Goal: Information Seeking & Learning: Learn about a topic

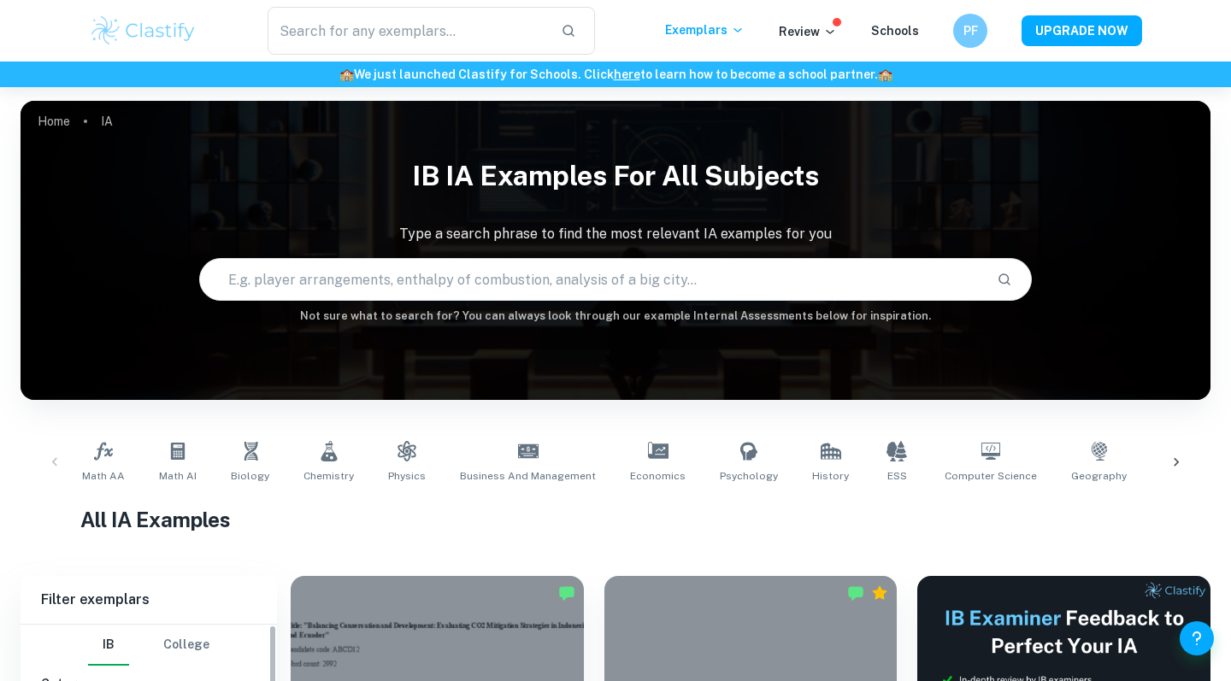
scroll to position [516, 0]
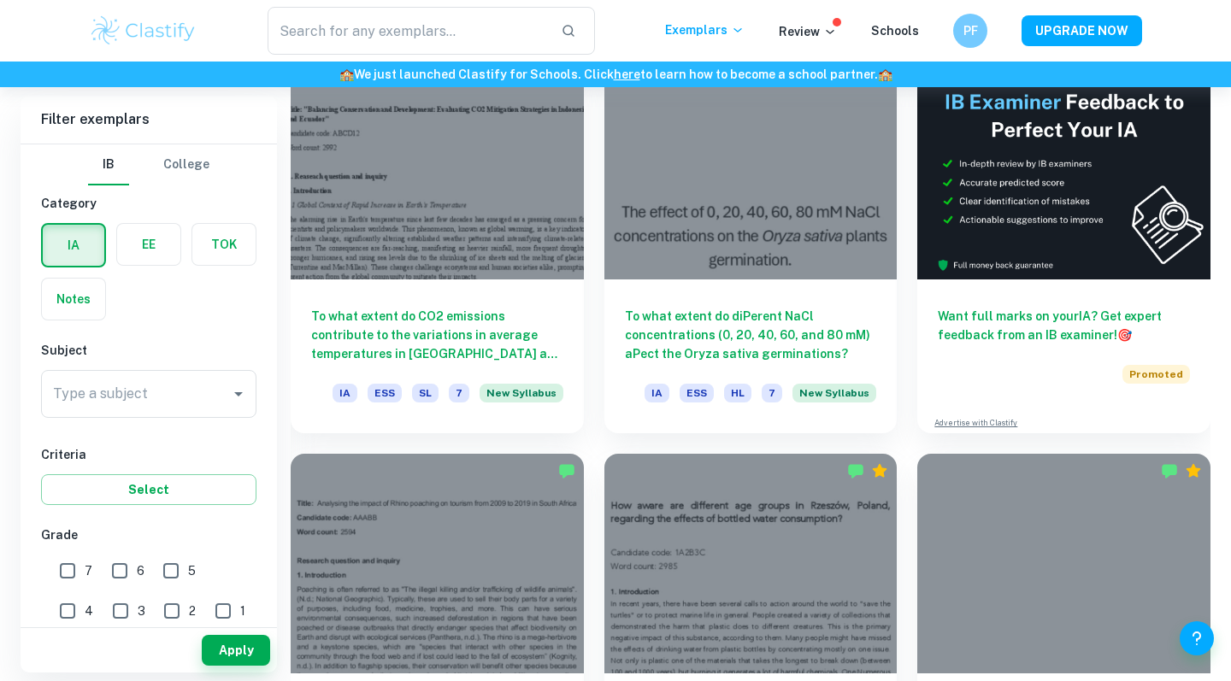
click at [140, 256] on label "button" at bounding box center [148, 244] width 63 height 41
click at [0, 0] on input "radio" at bounding box center [0, 0] width 0 height 0
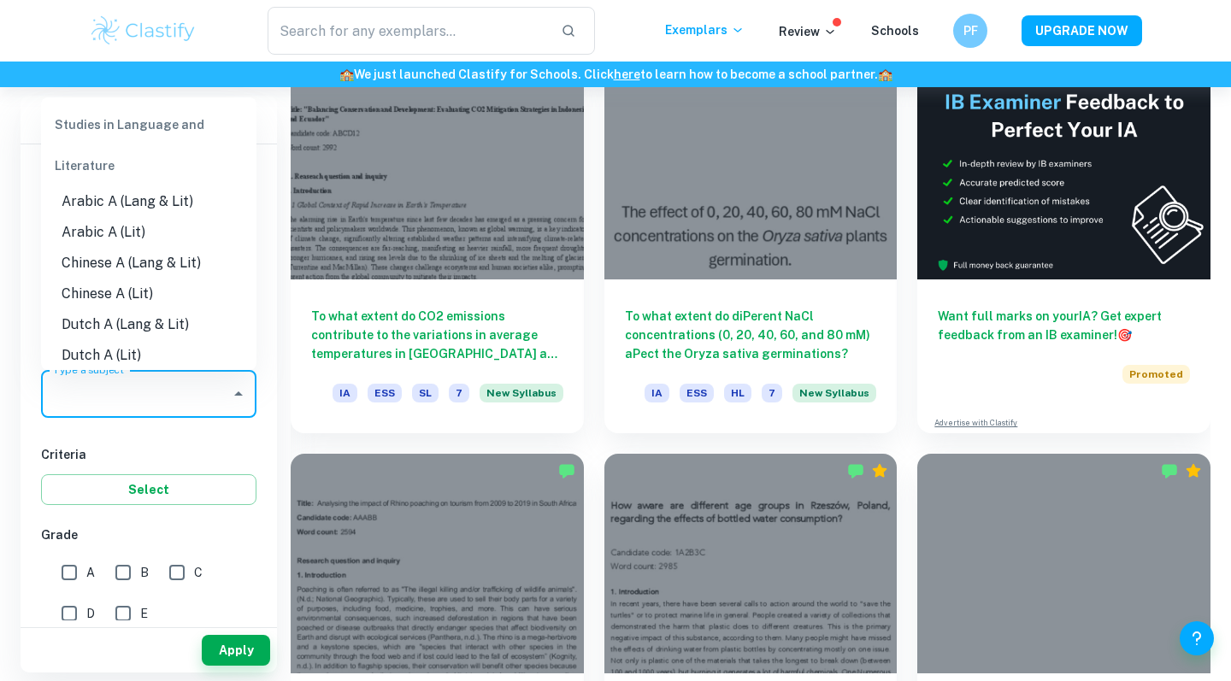
click at [132, 407] on input "Type a subject" at bounding box center [136, 394] width 174 height 32
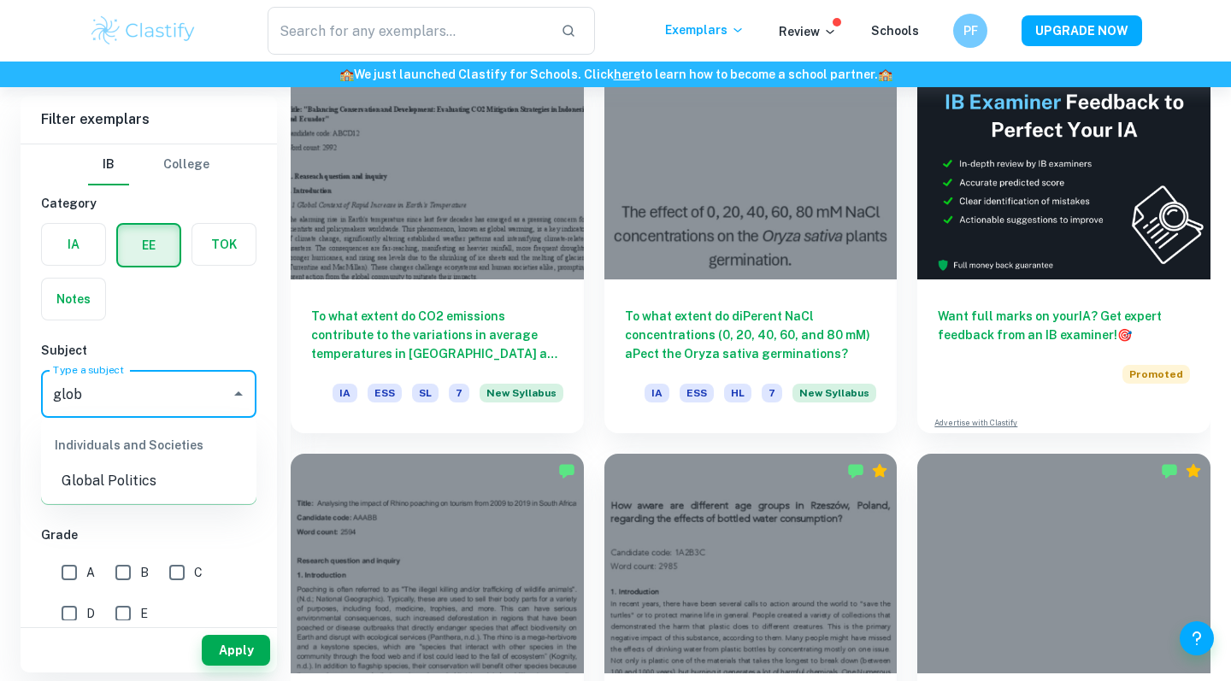
type input "globa"
click at [155, 485] on li "Global Politics" at bounding box center [148, 481] width 215 height 31
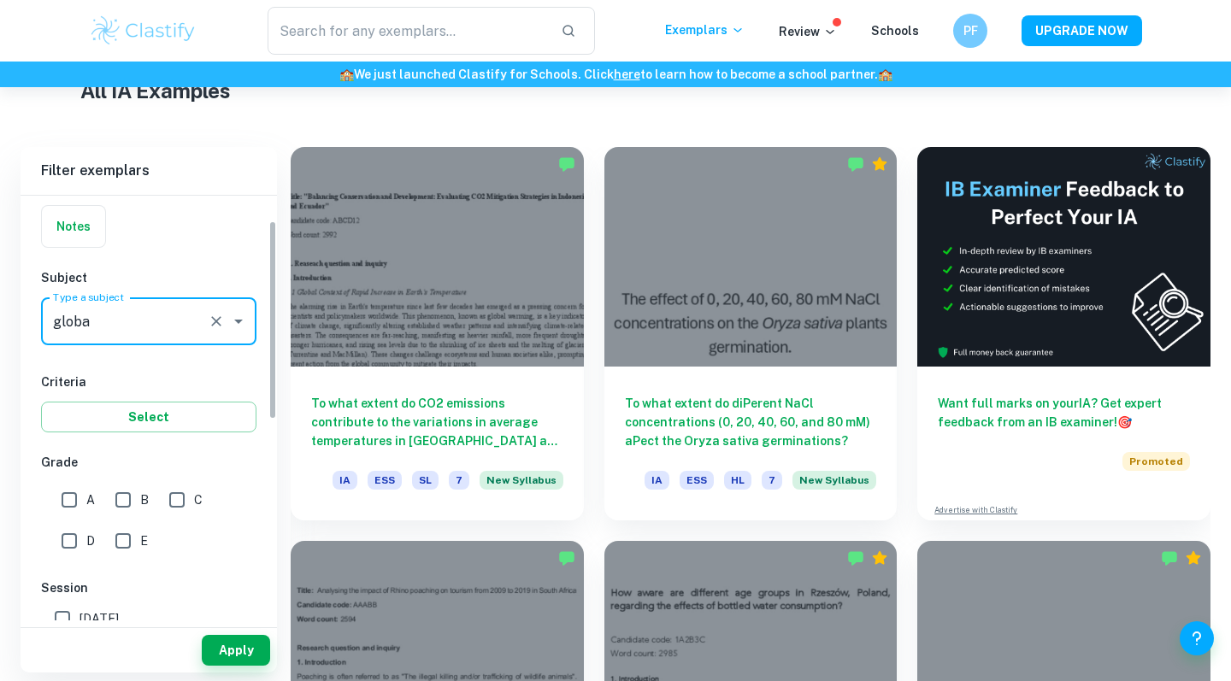
scroll to position [208, 0]
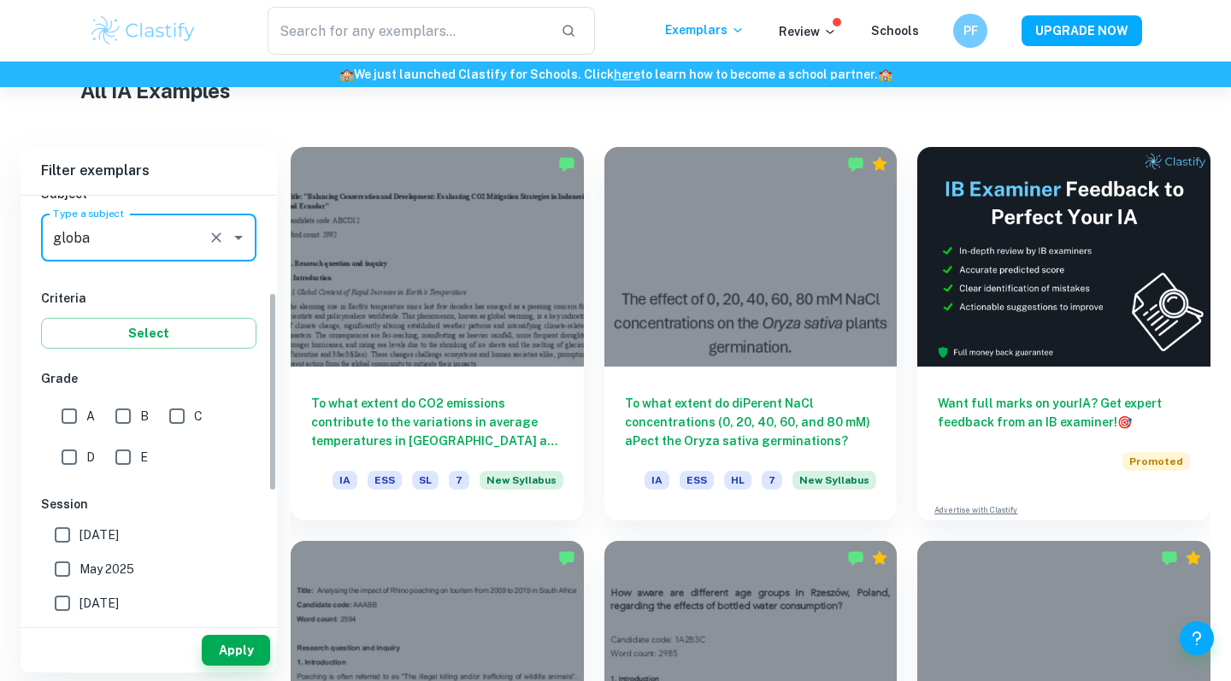
click at [72, 415] on input "A" at bounding box center [69, 416] width 34 height 34
checkbox input "true"
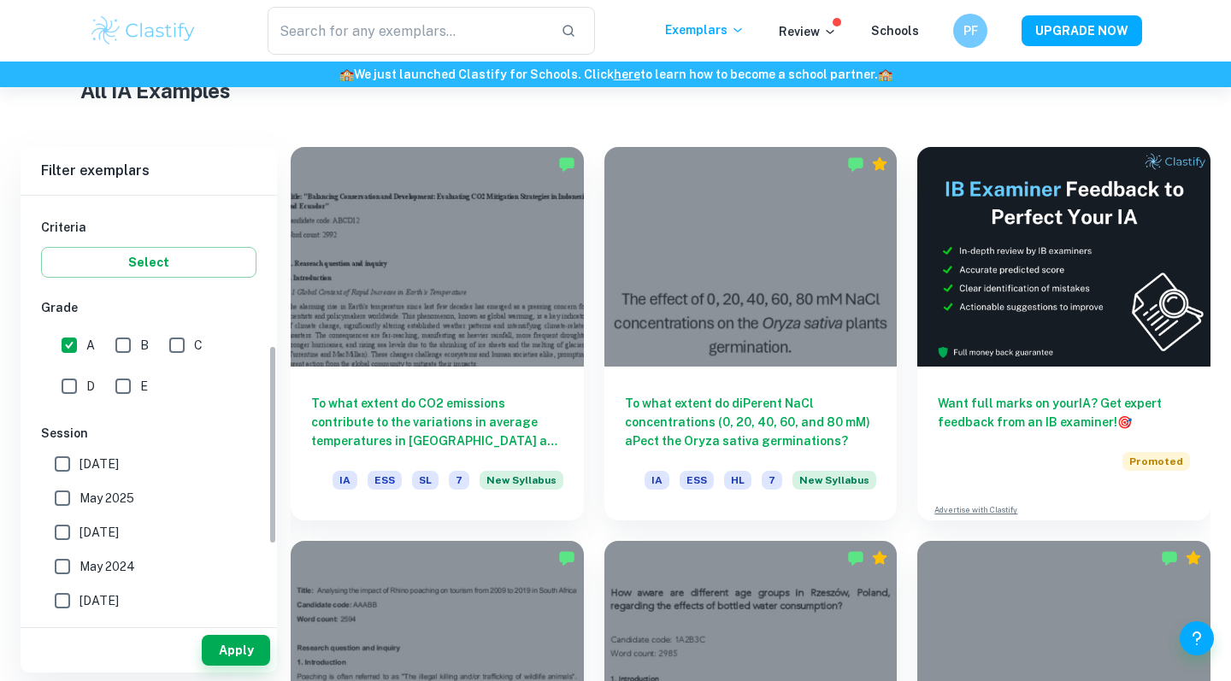
scroll to position [328, 0]
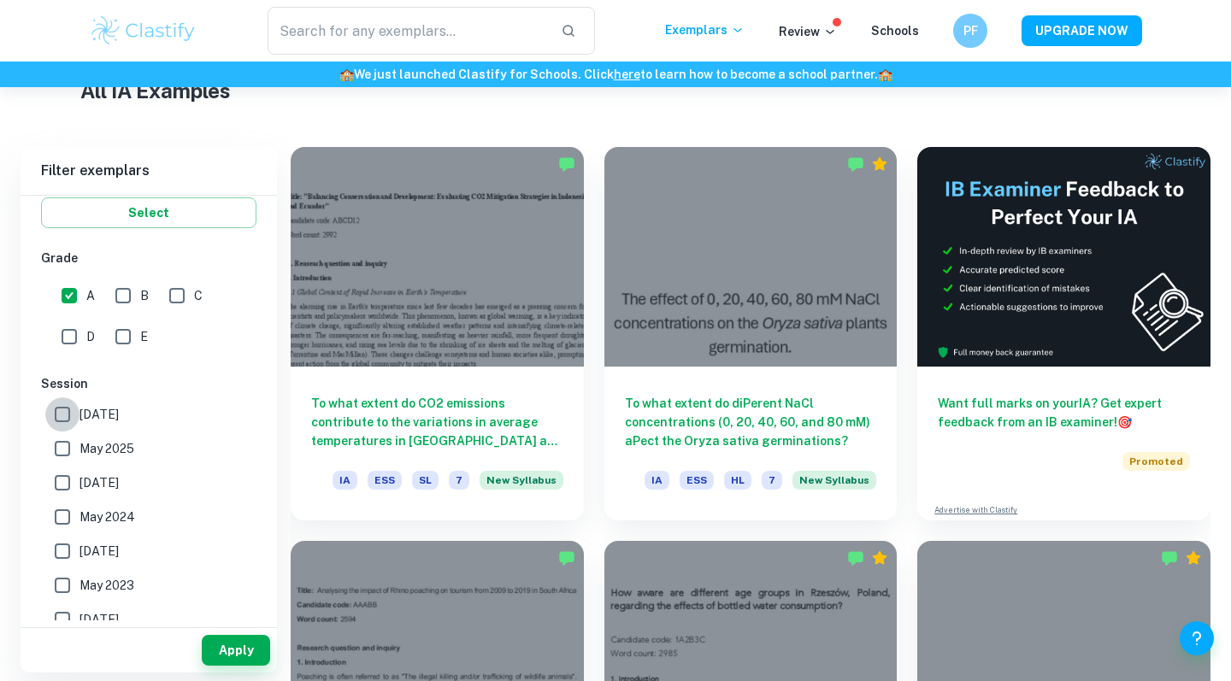
click at [68, 416] on input "May 2026" at bounding box center [62, 414] width 34 height 34
checkbox input "true"
click at [68, 461] on input "May 2025" at bounding box center [62, 449] width 34 height 34
checkbox input "true"
click at [63, 477] on input "November 2024" at bounding box center [62, 483] width 34 height 34
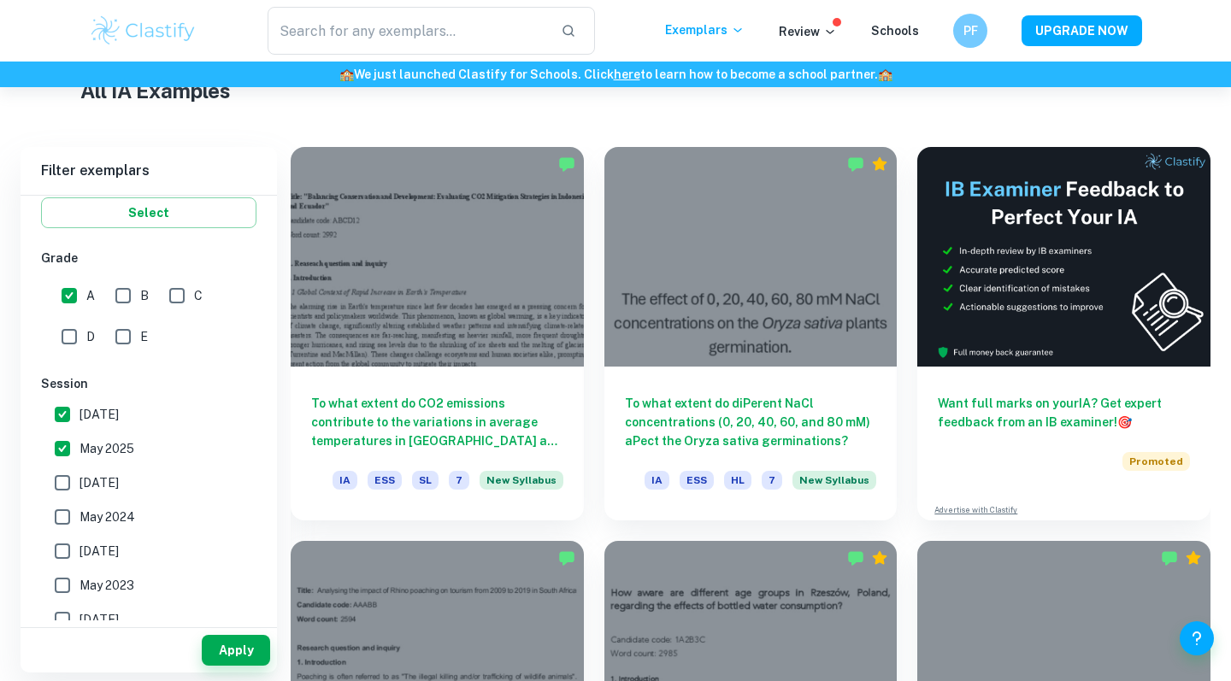
checkbox input "true"
click at [62, 500] on input "May 2024" at bounding box center [62, 517] width 34 height 34
checkbox input "true"
click at [64, 546] on input "November 2023" at bounding box center [62, 551] width 34 height 34
checkbox input "true"
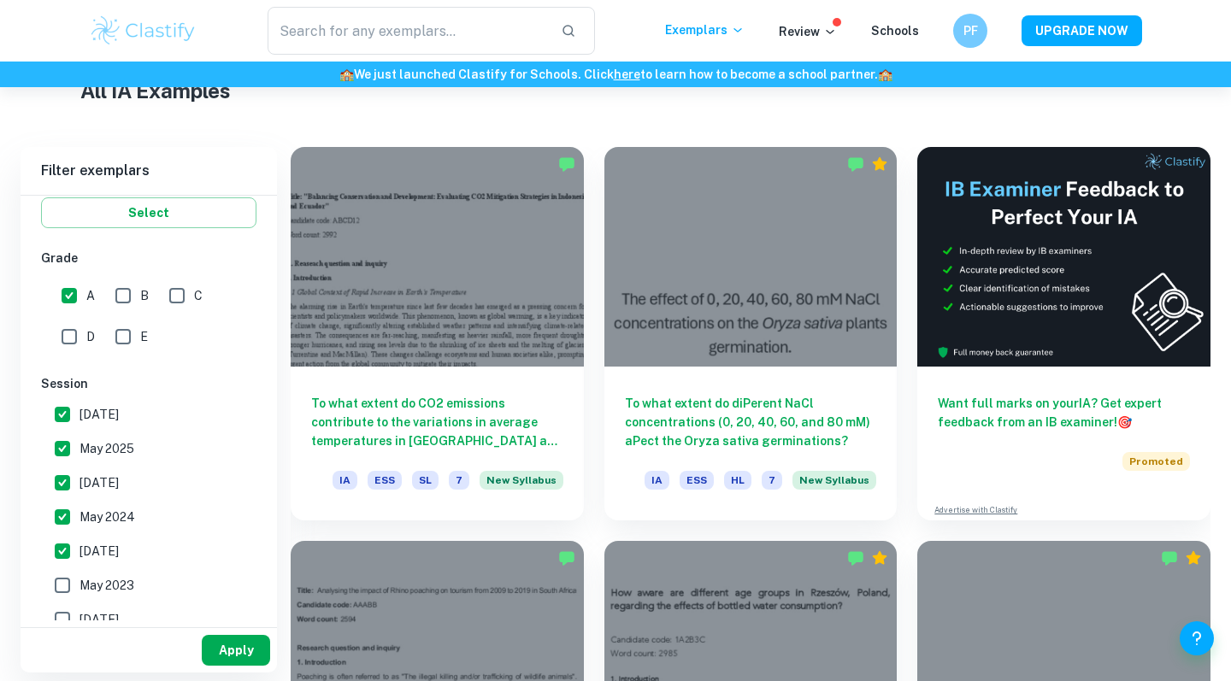
click at [218, 637] on button "Apply" at bounding box center [236, 650] width 68 height 31
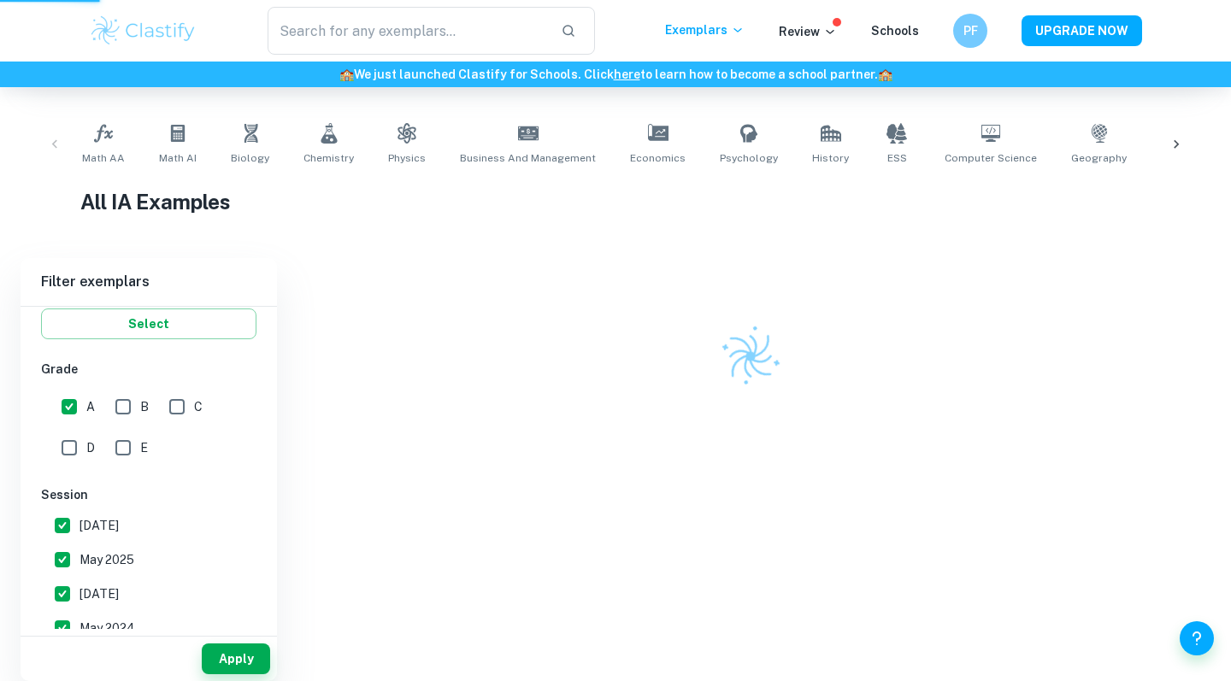
scroll to position [318, 0]
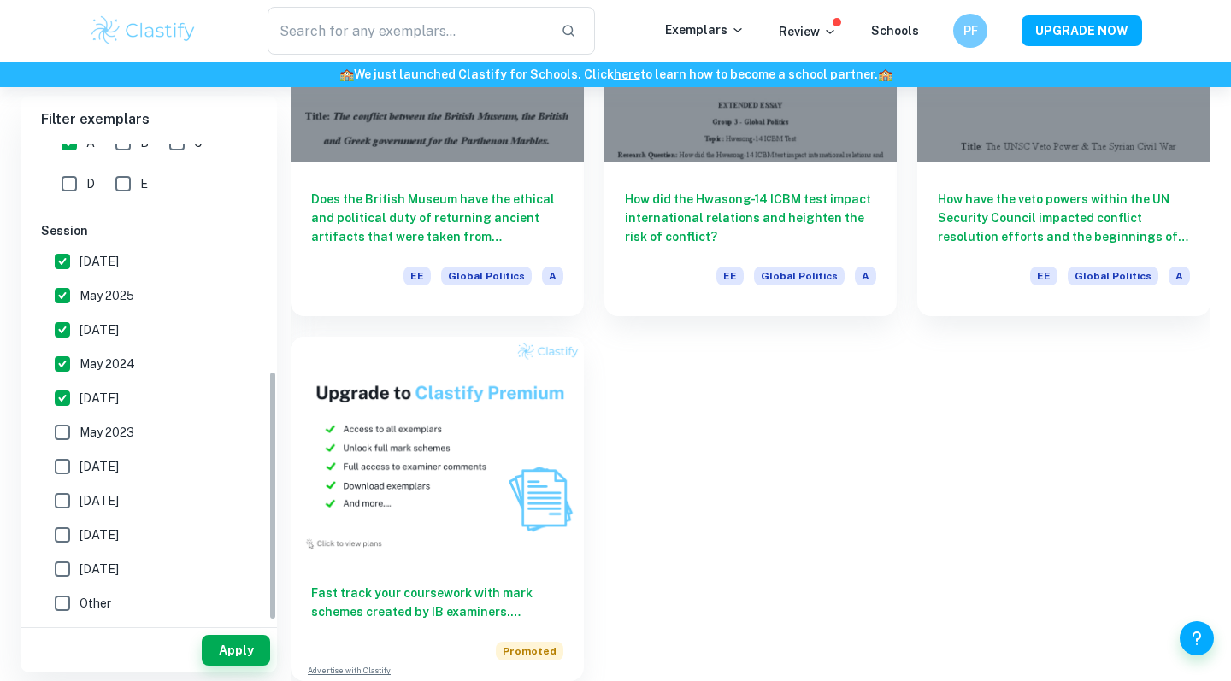
scroll to position [430, 0]
click at [71, 437] on input "May 2023" at bounding box center [62, 432] width 34 height 34
checkbox input "true"
click at [64, 471] on input "November 2022" at bounding box center [62, 467] width 34 height 34
checkbox input "true"
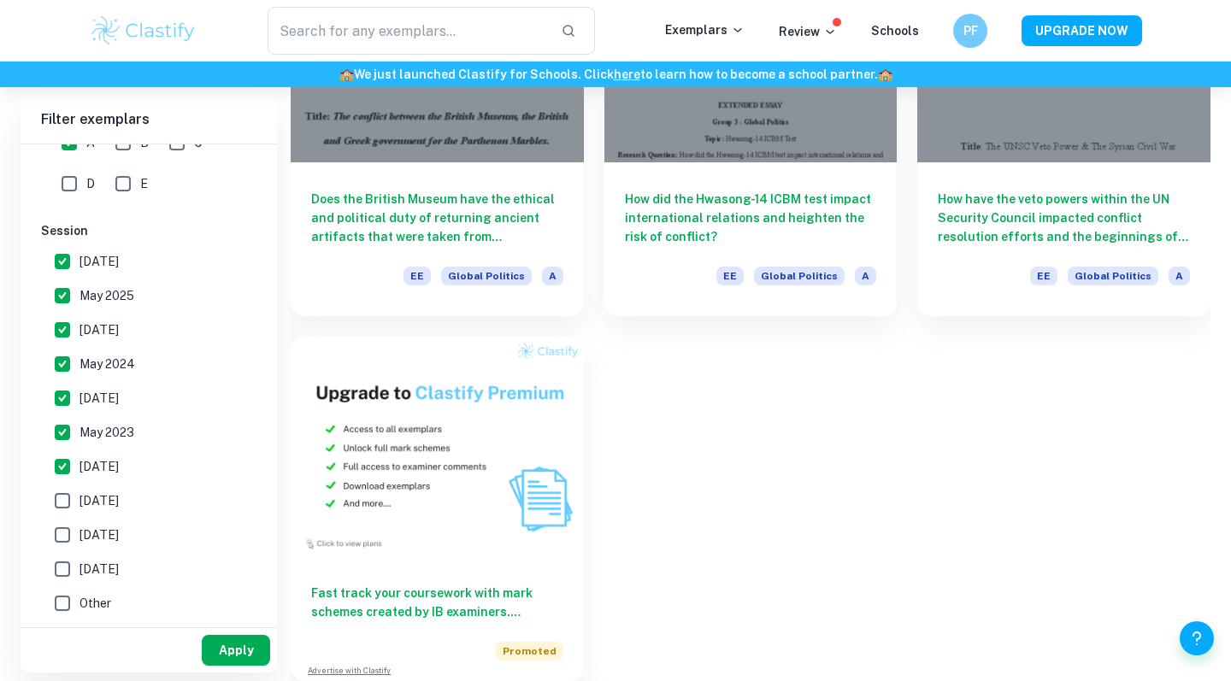
click at [243, 642] on button "Apply" at bounding box center [236, 650] width 68 height 31
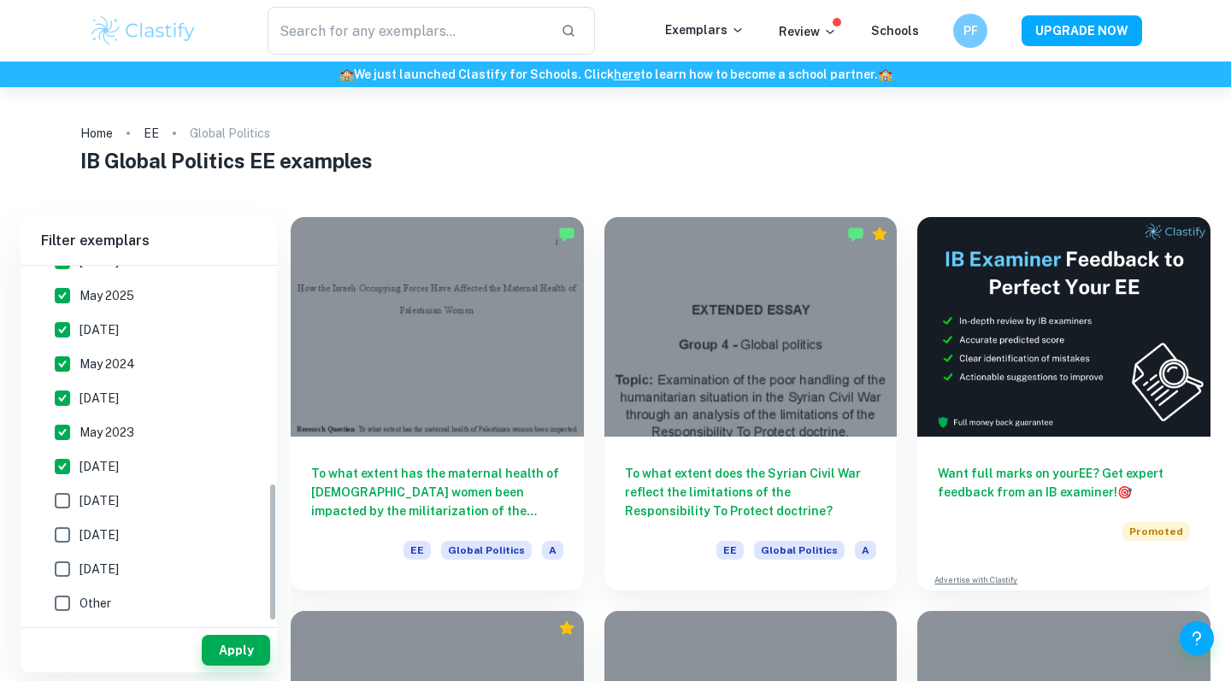
scroll to position [551, 0]
click at [70, 510] on input "May 2022" at bounding box center [62, 501] width 34 height 34
checkbox input "true"
click at [217, 637] on button "Apply" at bounding box center [236, 650] width 68 height 31
click at [234, 654] on button "Apply" at bounding box center [236, 650] width 68 height 31
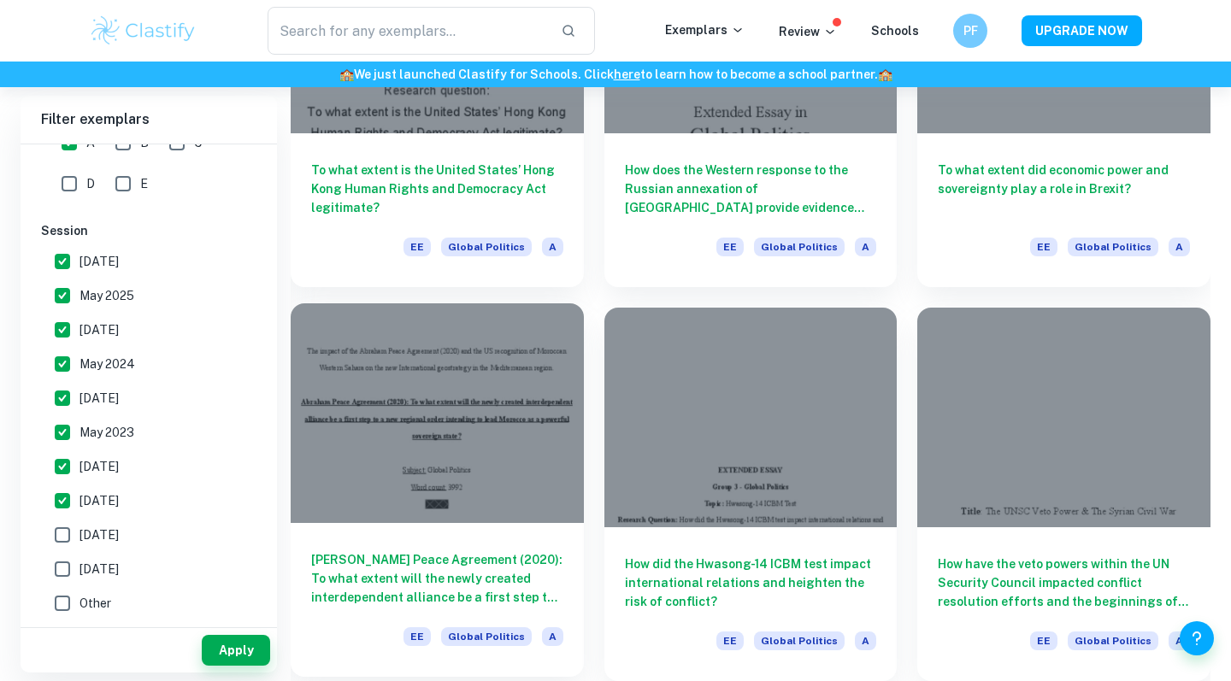
scroll to position [1485, 0]
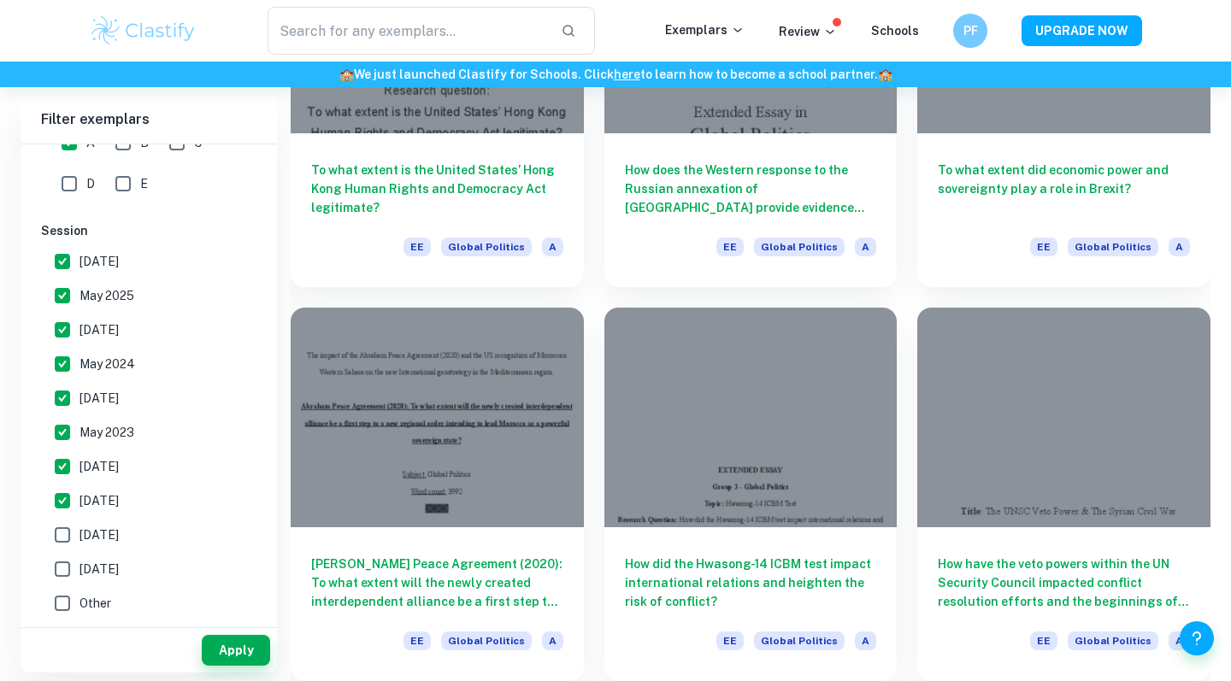
click at [60, 530] on input "November 2021" at bounding box center [62, 535] width 34 height 34
checkbox input "true"
click at [58, 561] on input "May 2021" at bounding box center [62, 569] width 34 height 34
checkbox input "true"
click at [244, 654] on button "Apply" at bounding box center [236, 650] width 68 height 31
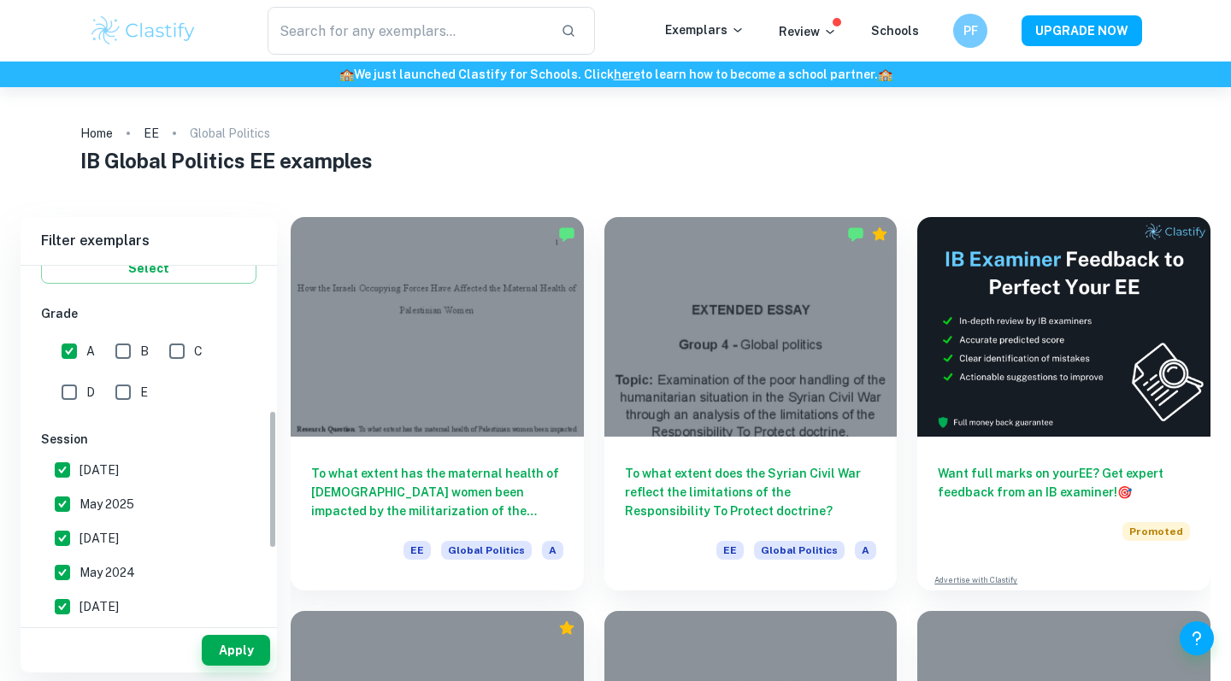
scroll to position [339, 0]
click at [115, 362] on input "B" at bounding box center [123, 355] width 34 height 34
checkbox input "true"
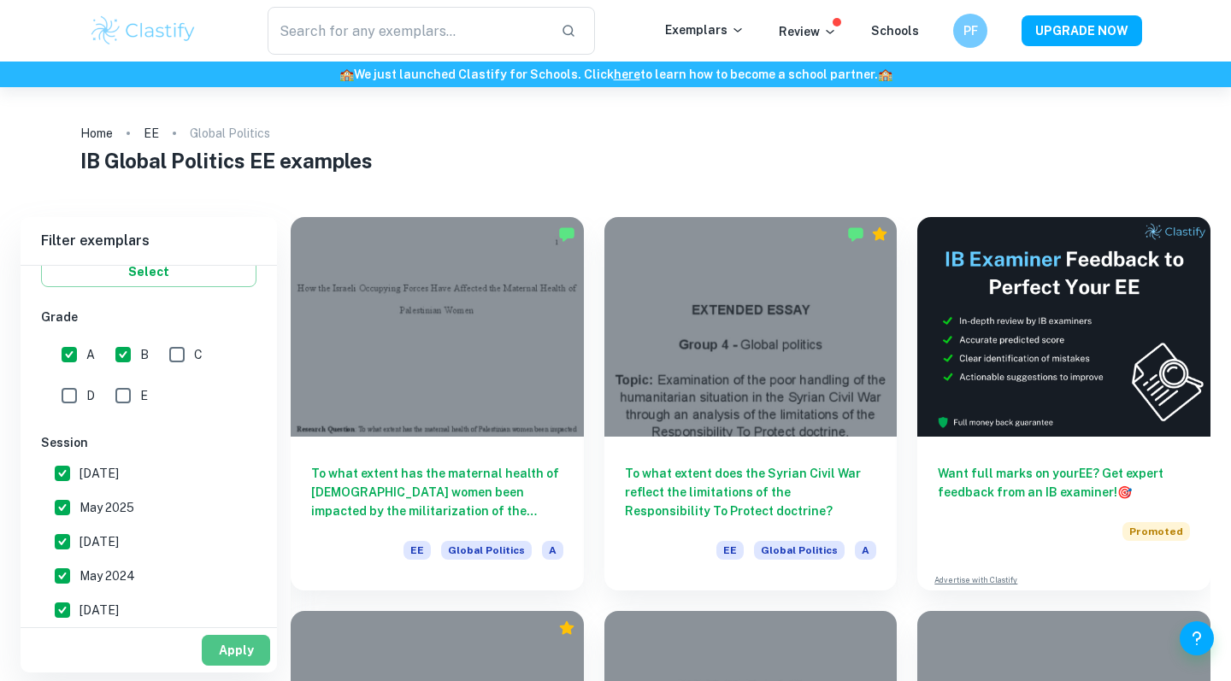
click at [216, 638] on button "Apply" at bounding box center [236, 650] width 68 height 31
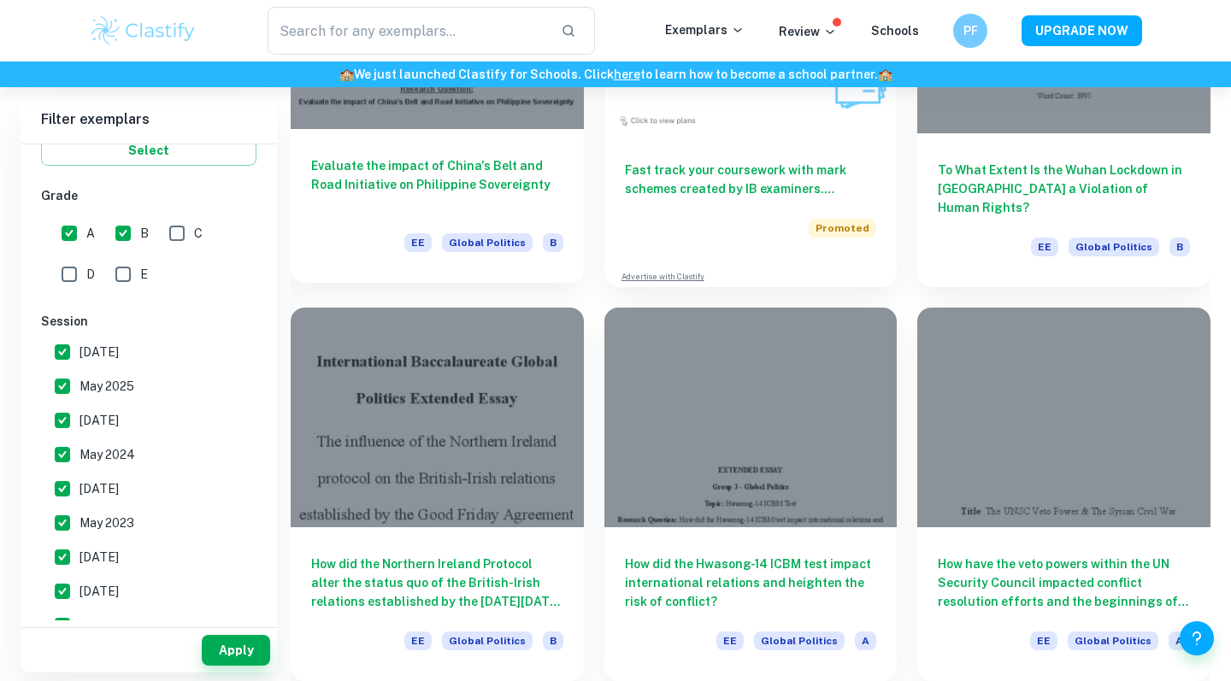
scroll to position [3061, 0]
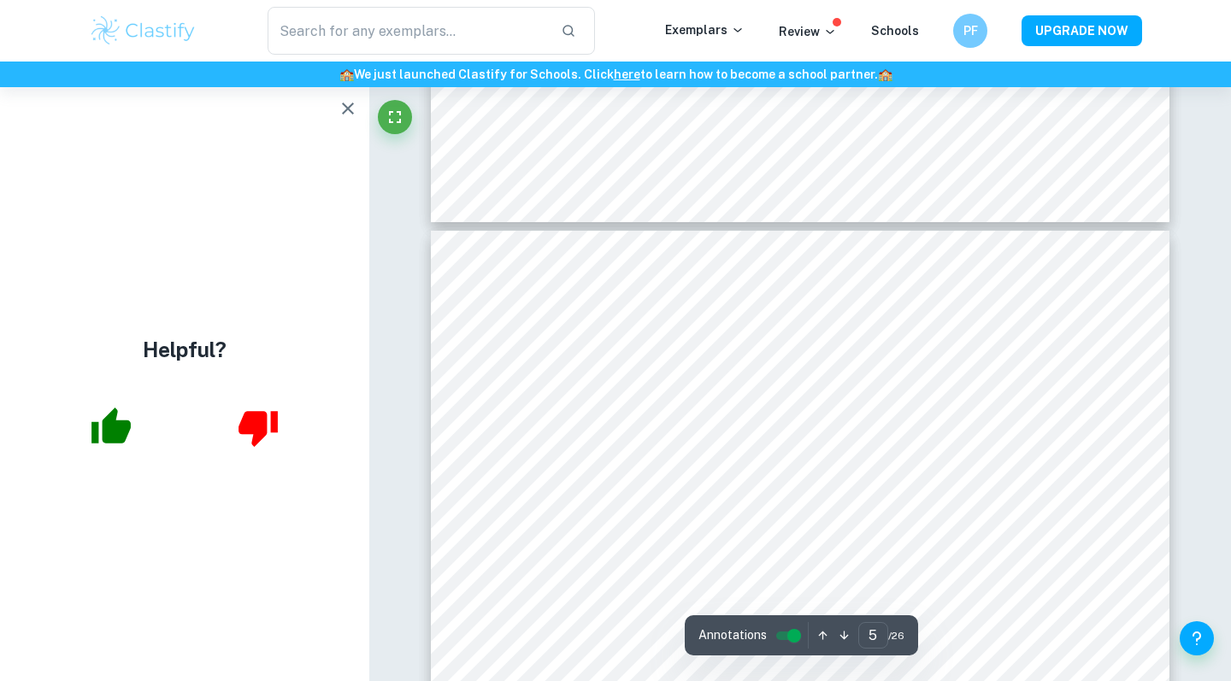
scroll to position [3989, 0]
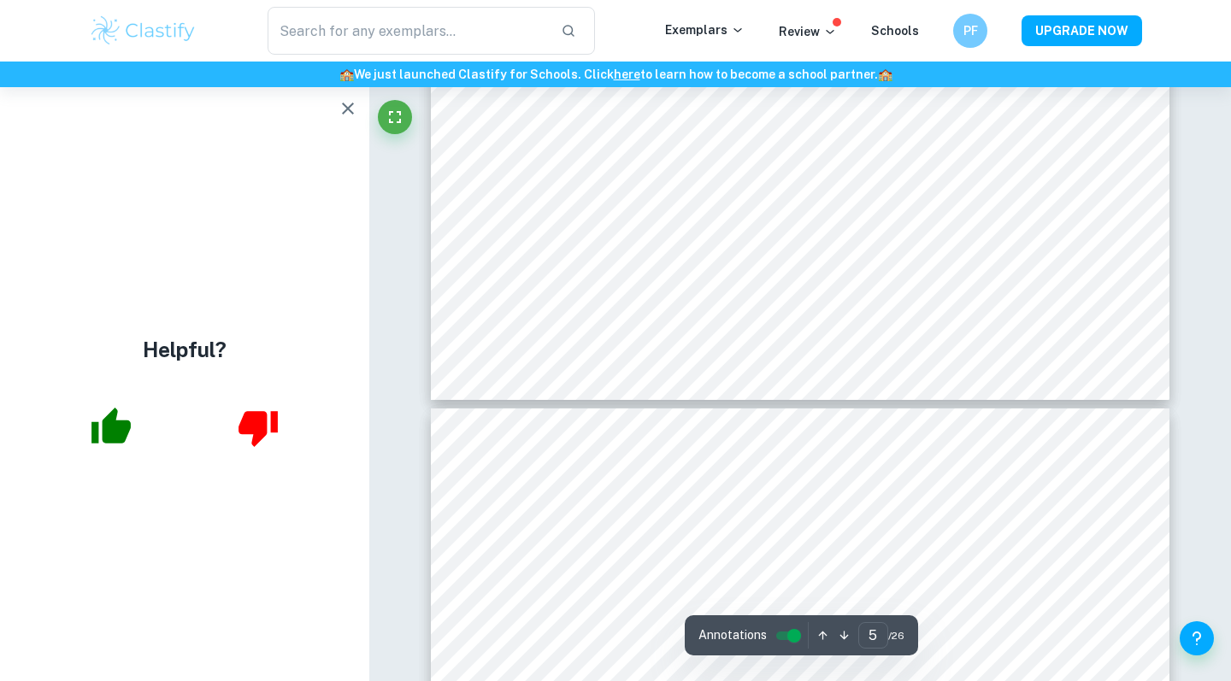
type input "6"
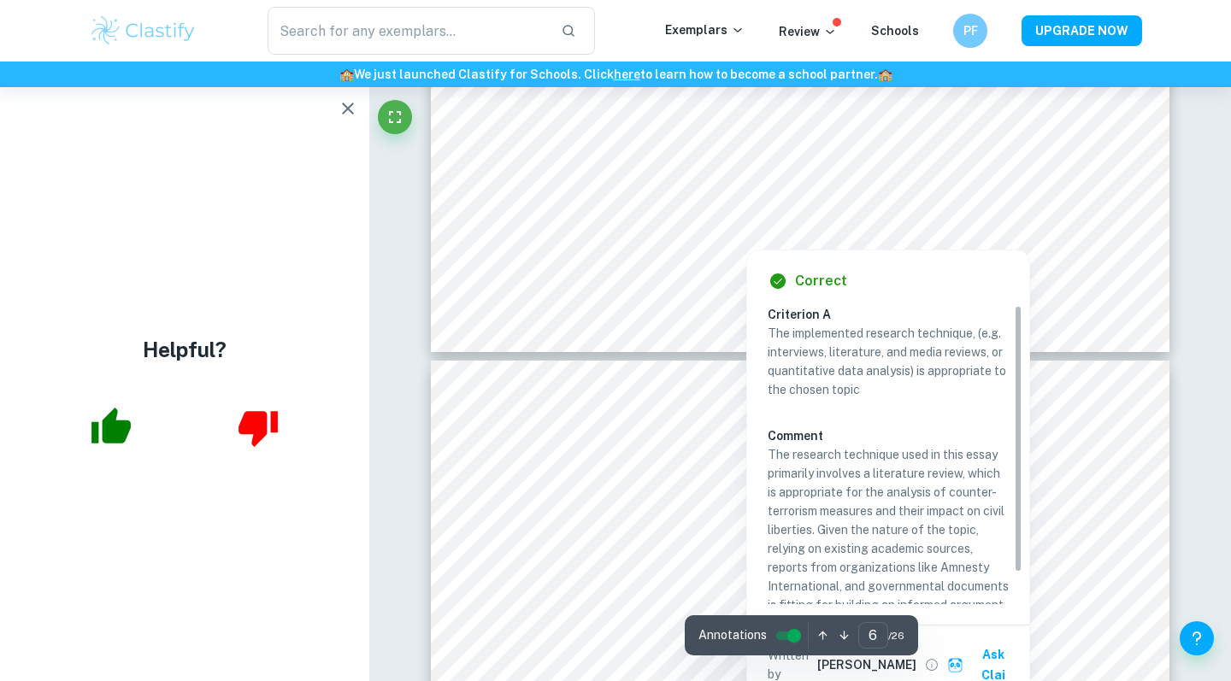
scroll to position [5778, 0]
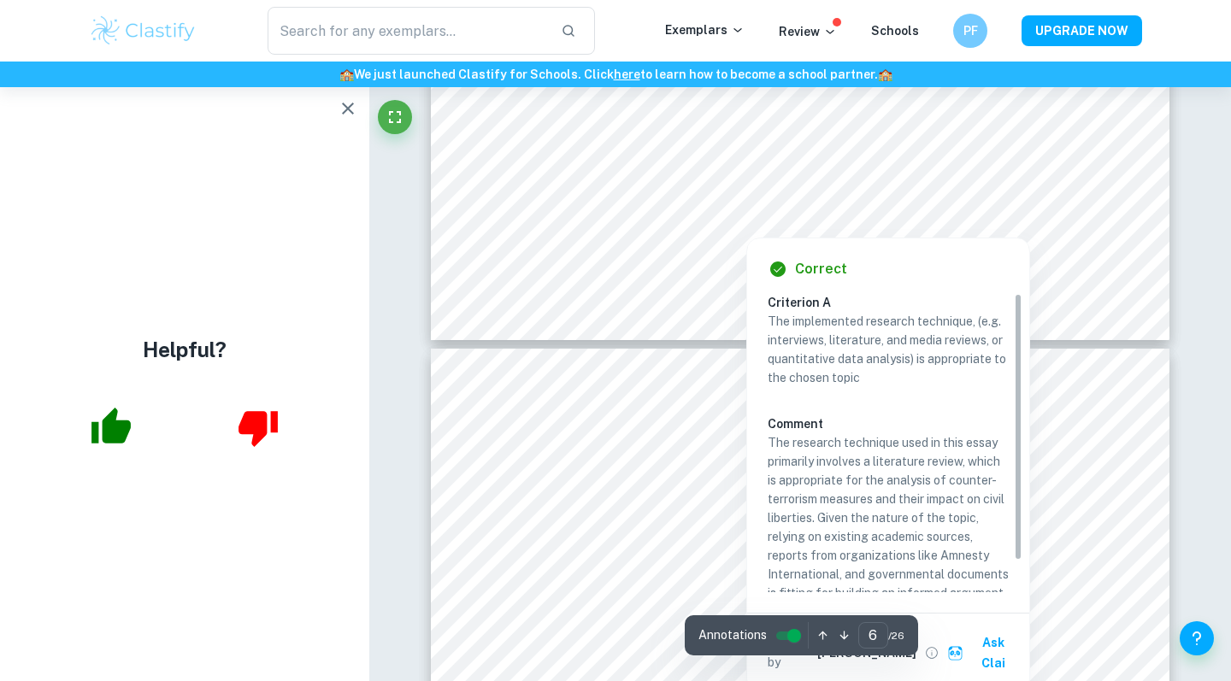
click at [708, 173] on div at bounding box center [685, 191] width 118 height 52
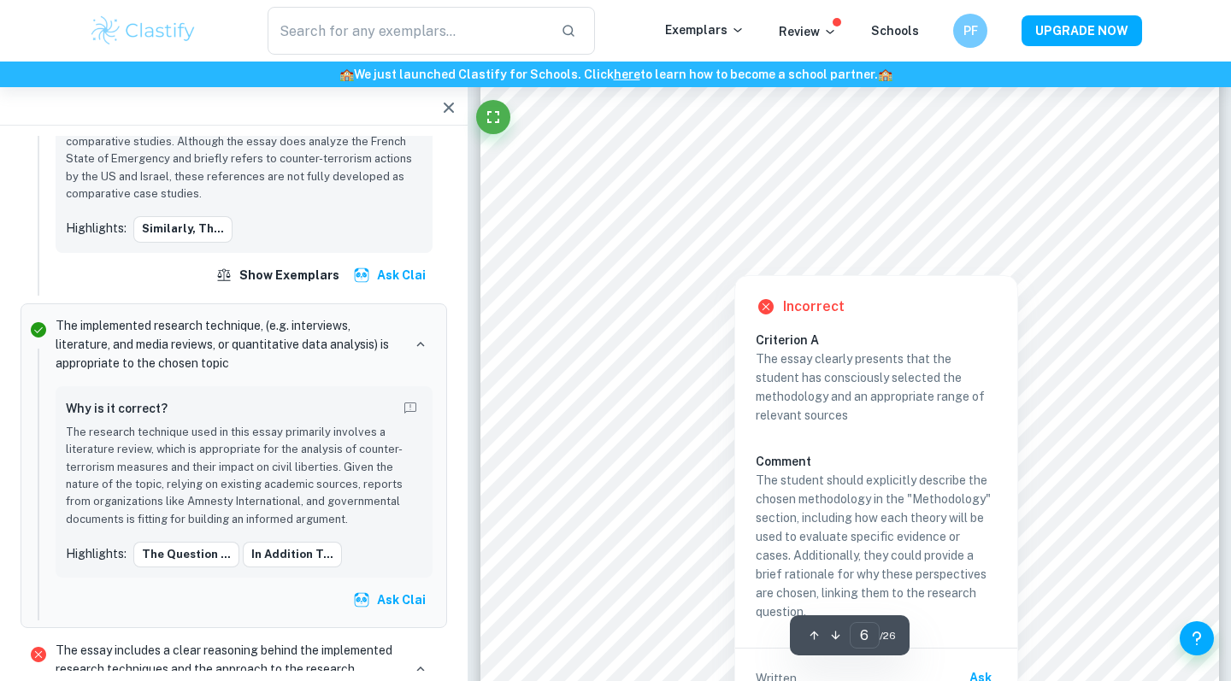
scroll to position [5137, 0]
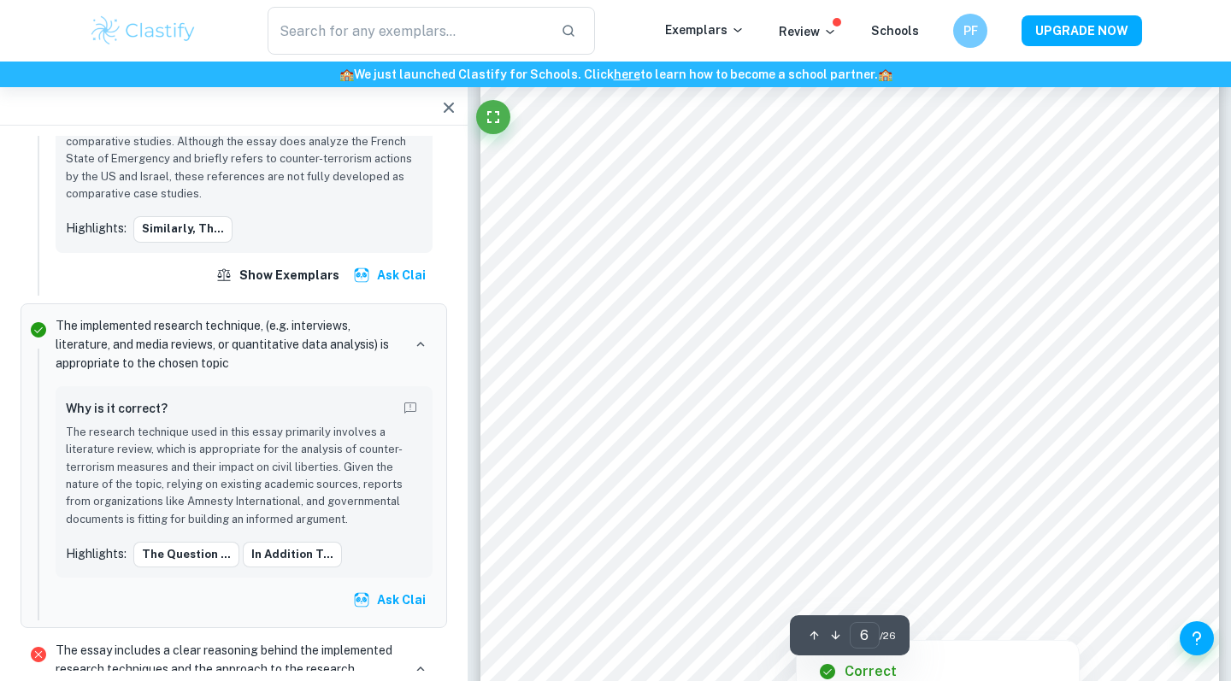
click at [715, 330] on div at bounding box center [881, 328] width 498 height 52
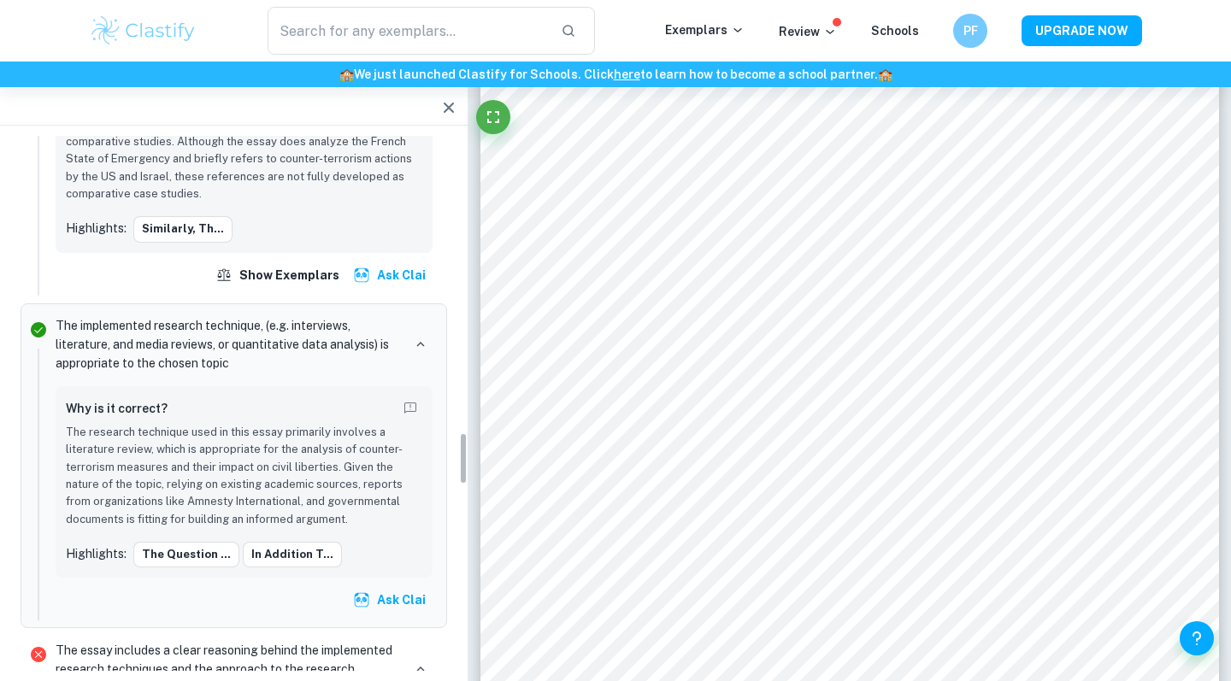
scroll to position [3005, 0]
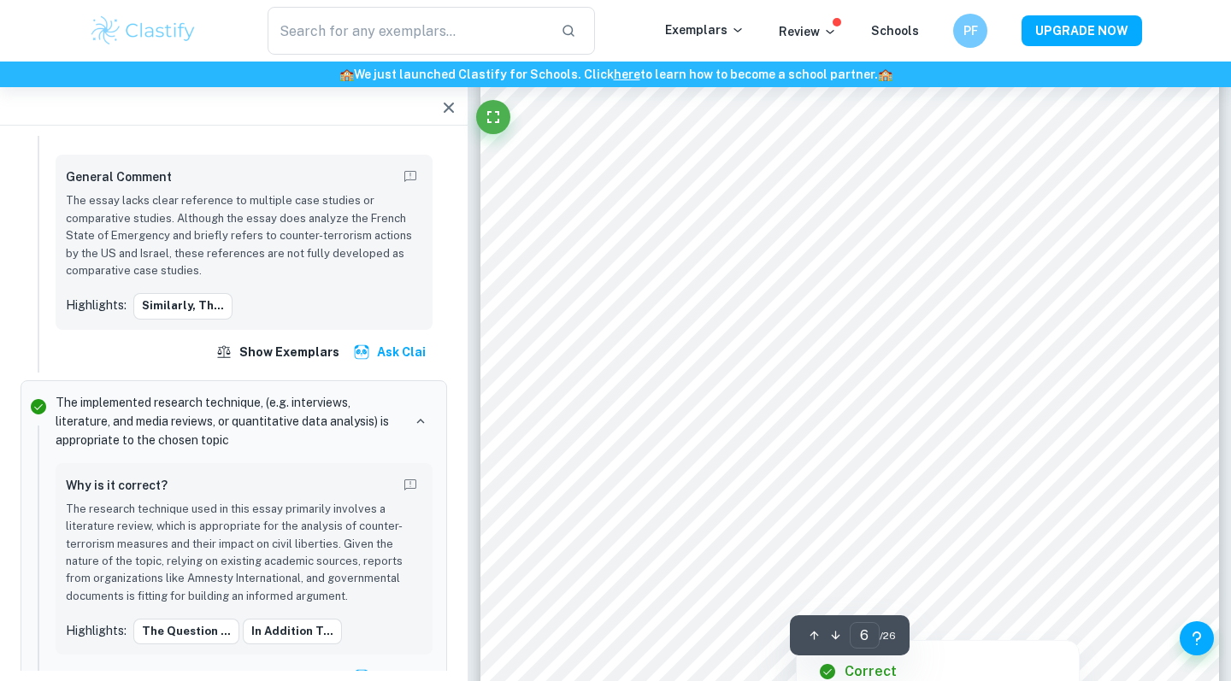
click at [731, 323] on div at bounding box center [881, 328] width 498 height 52
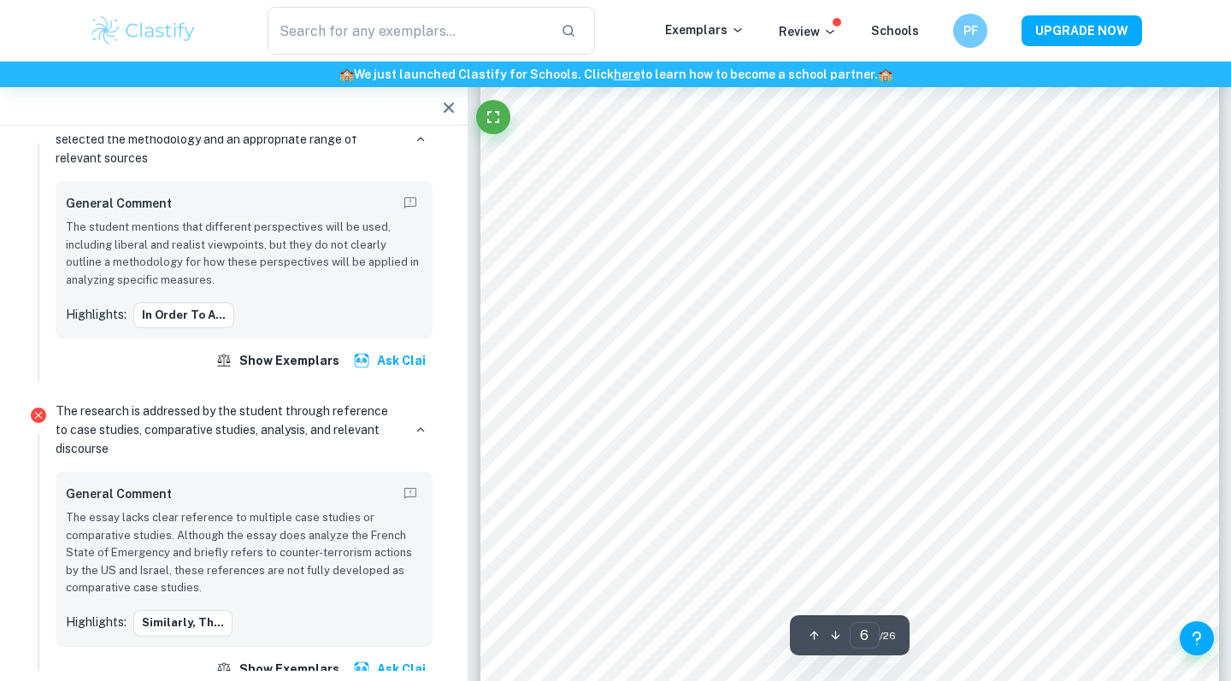
scroll to position [4894, 0]
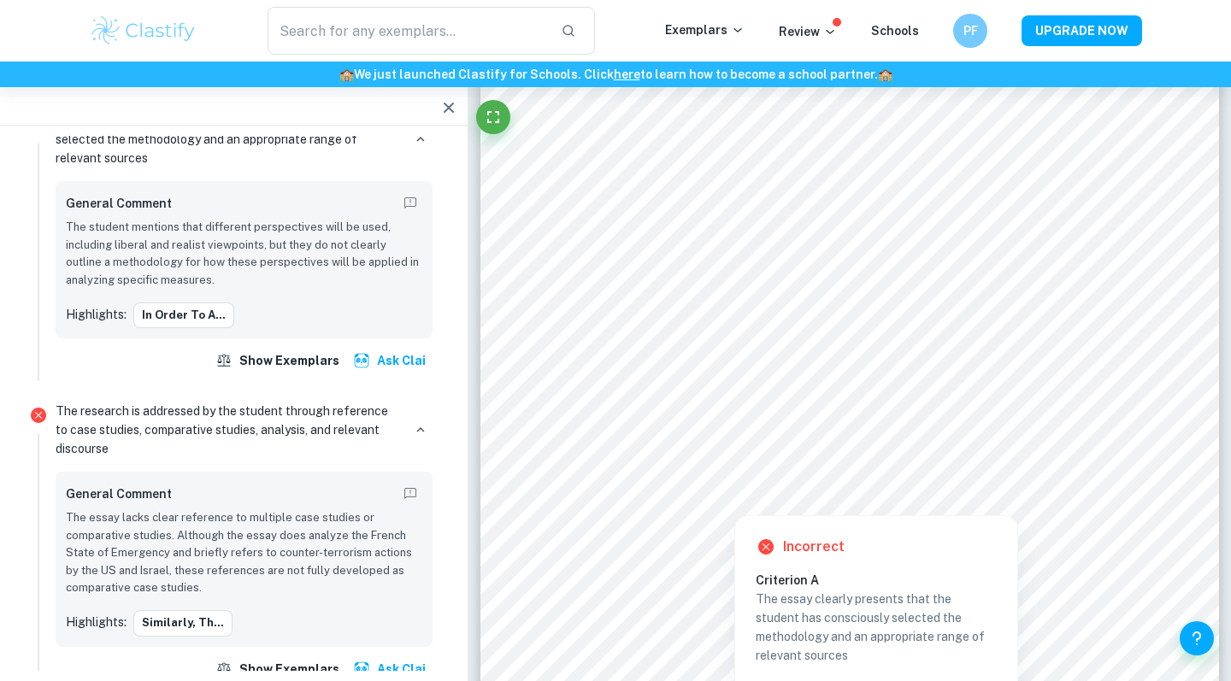
click at [691, 220] on div at bounding box center [849, 237] width 565 height 52
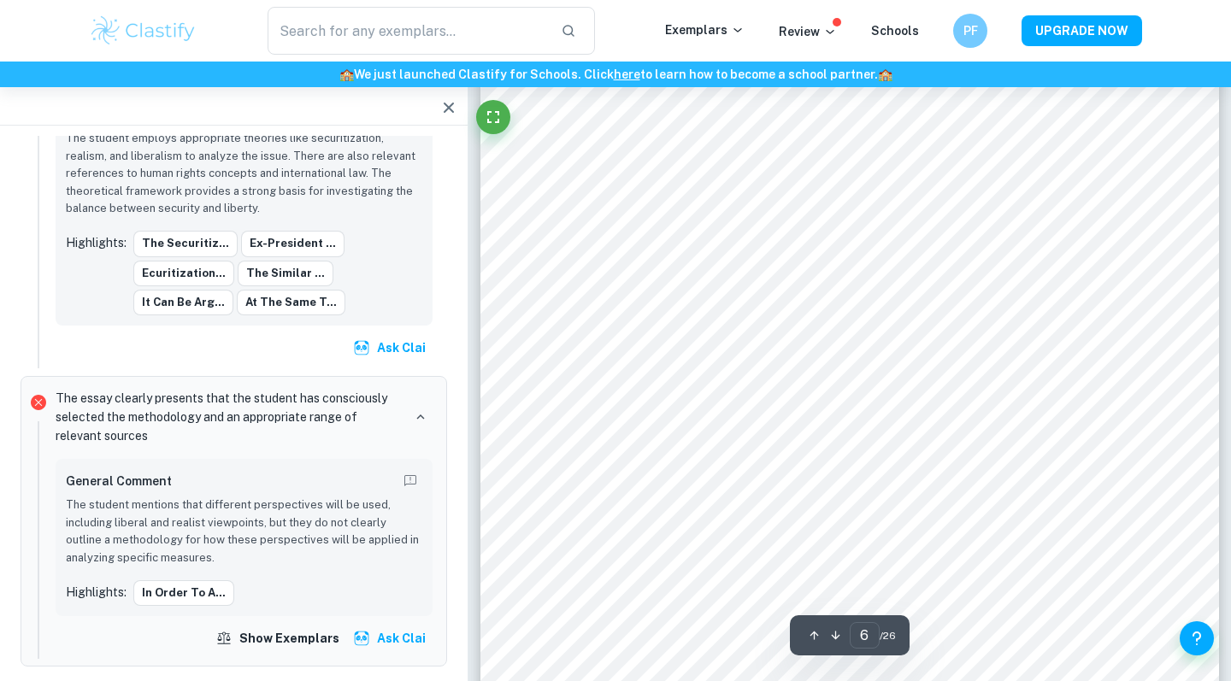
scroll to position [5016, 0]
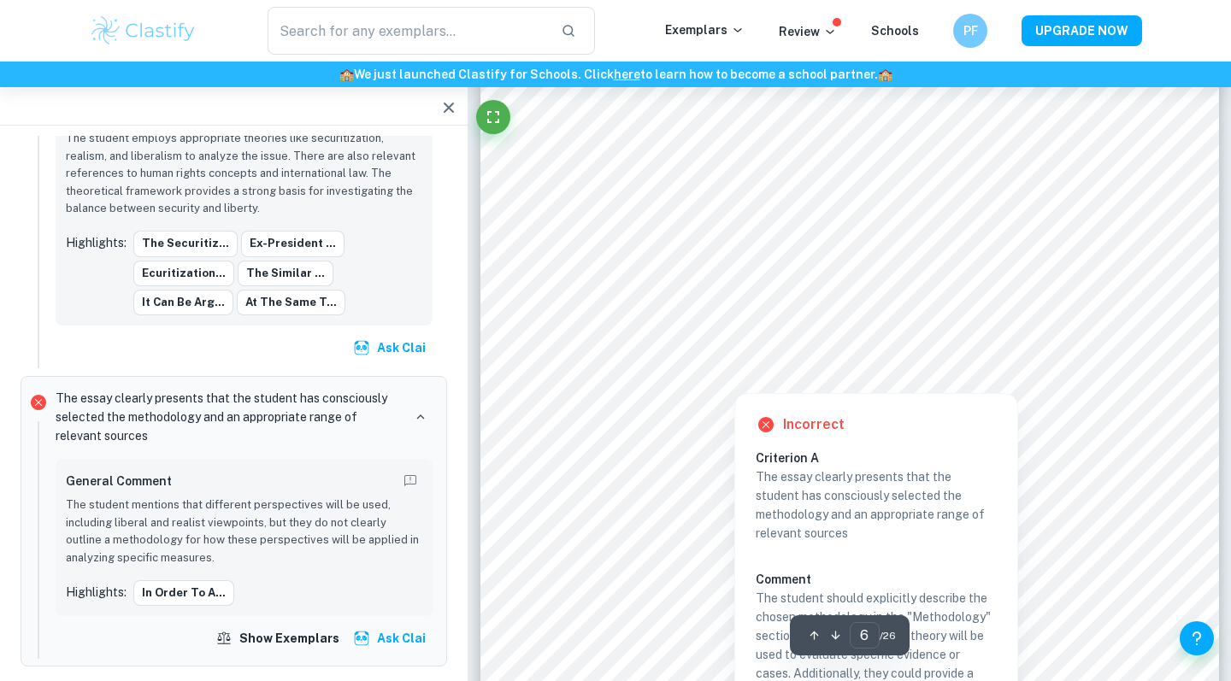
click at [709, 183] on div at bounding box center [849, 182] width 565 height 52
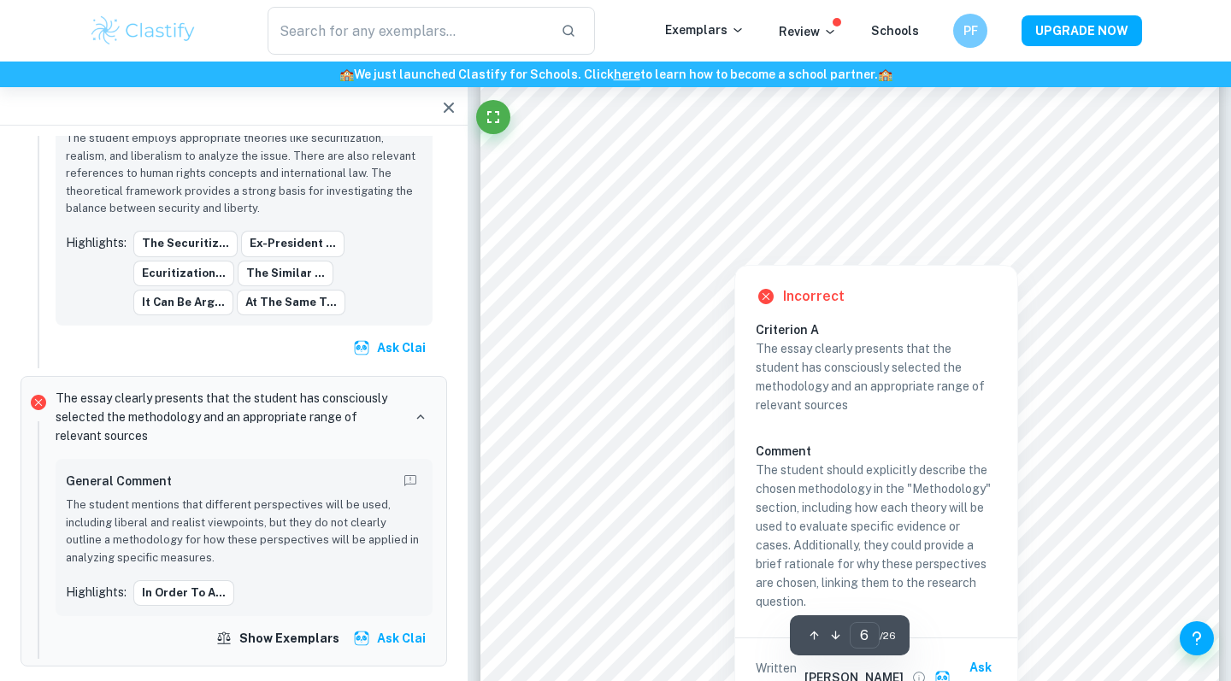
scroll to position [5156, 0]
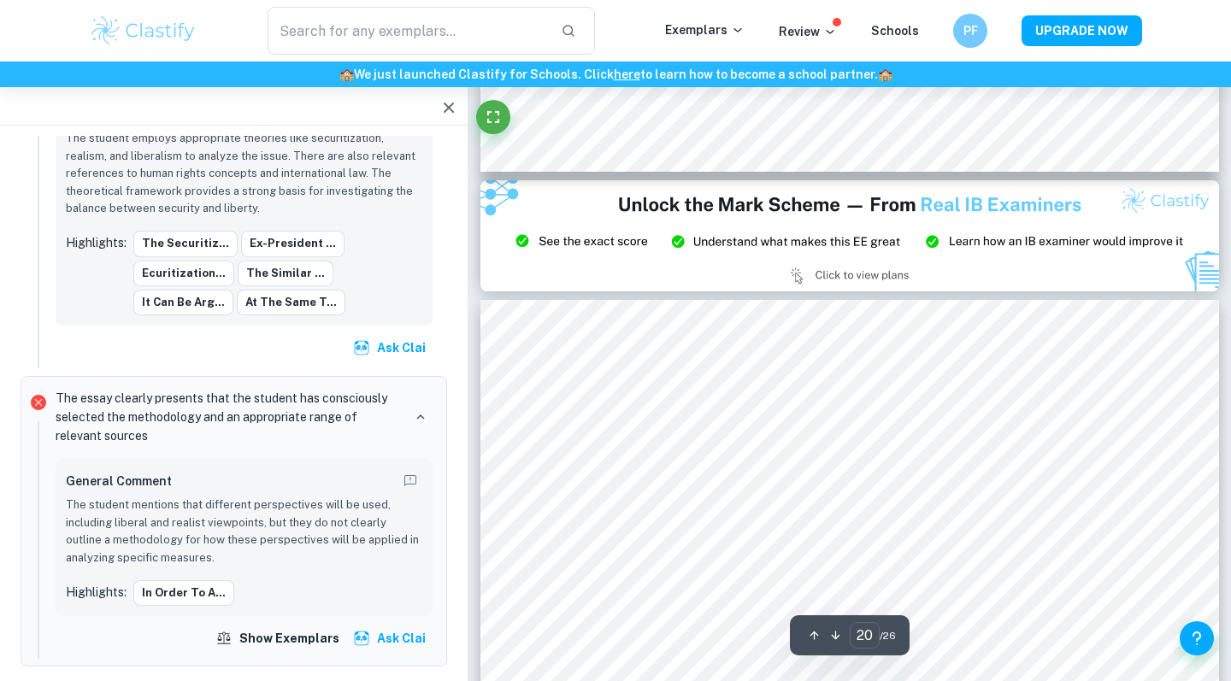
type input "21"
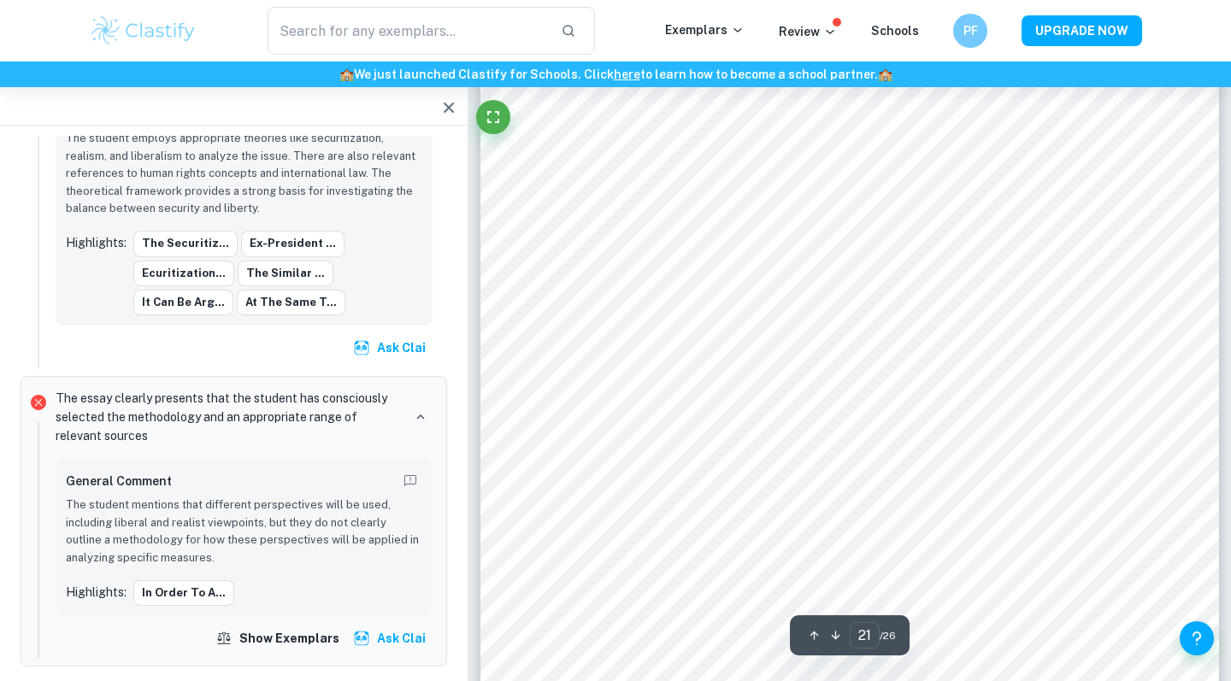
scroll to position [19800, 0]
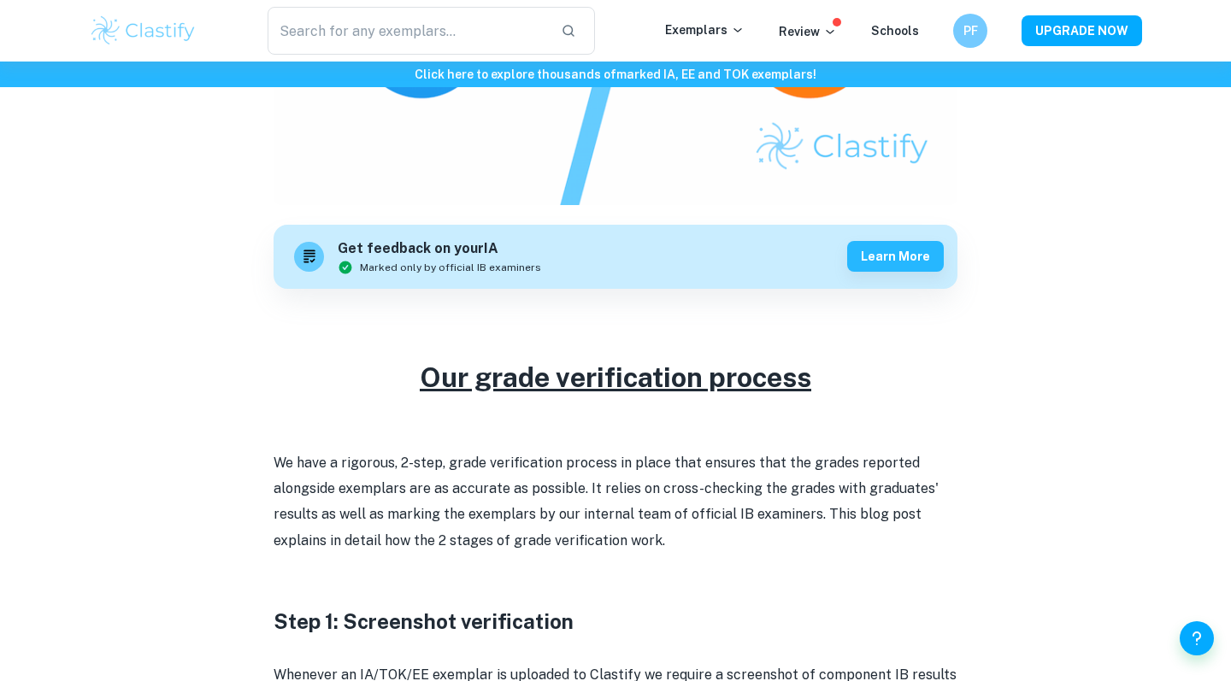
scroll to position [392, 0]
